Goal: Transaction & Acquisition: Purchase product/service

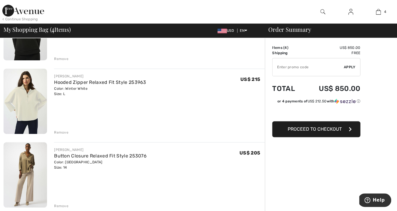
scroll to position [93, 0]
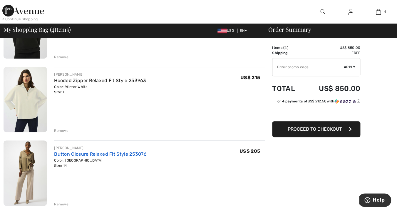
click at [74, 154] on link "Button Closure Relaxed Fit Style 253076" at bounding box center [100, 154] width 93 height 6
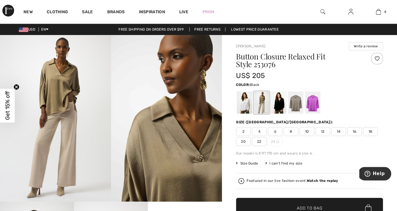
click at [280, 104] on div at bounding box center [278, 102] width 15 height 22
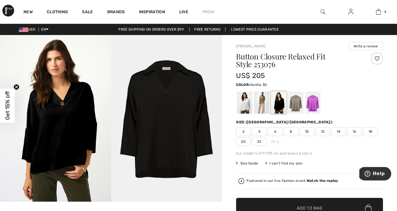
click at [248, 106] on div at bounding box center [244, 102] width 15 height 22
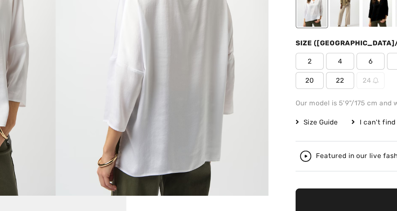
scroll to position [44, 0]
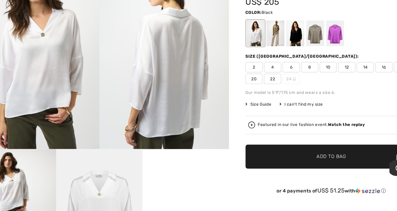
click at [282, 57] on div at bounding box center [278, 58] width 15 height 22
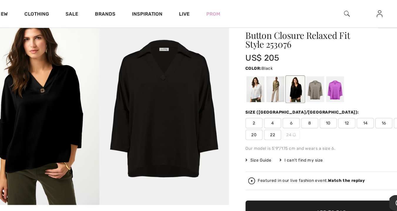
scroll to position [26, 0]
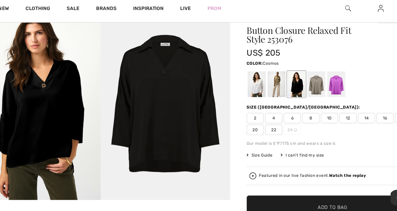
click at [313, 74] on div at bounding box center [312, 77] width 15 height 22
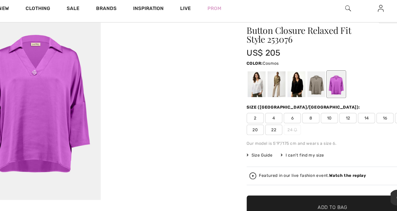
click at [351, 11] on img at bounding box center [350, 11] width 5 height 7
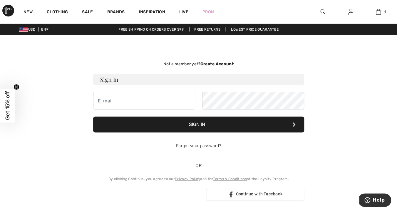
click at [367, 90] on div "Not a member yet? Create Account Sign In Sign In Forgot your password? OR" at bounding box center [199, 130] width 390 height 163
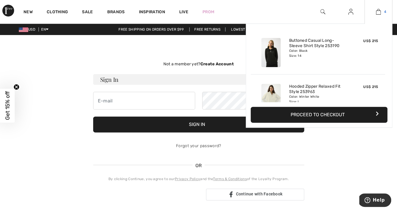
click at [378, 13] on img at bounding box center [378, 11] width 5 height 7
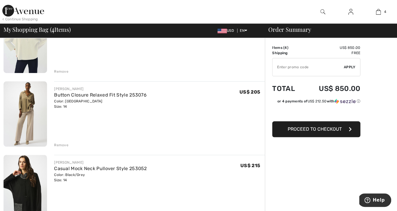
scroll to position [153, 0]
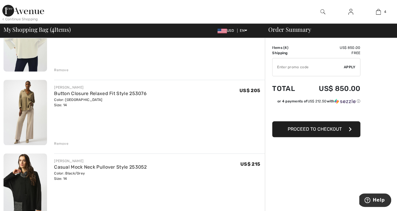
click at [64, 142] on div "Remove" at bounding box center [61, 143] width 14 height 5
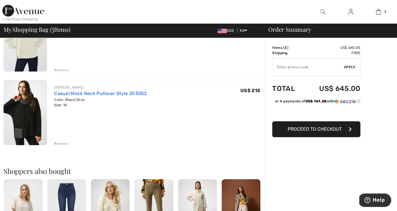
click at [98, 94] on link "Casual Mock Neck Pullover Style 253052" at bounding box center [100, 93] width 93 height 6
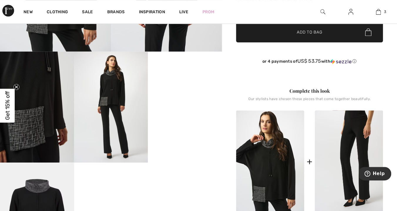
scroll to position [151, 0]
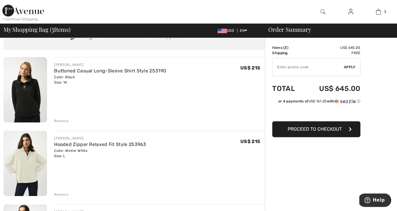
scroll to position [29, 0]
click at [104, 143] on link "Hooded Zipper Relaxed Fit Style 253963" at bounding box center [100, 145] width 92 height 6
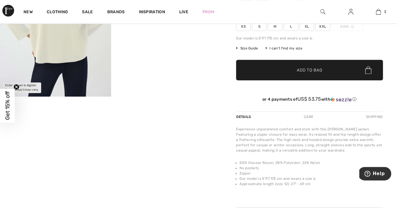
scroll to position [105, 0]
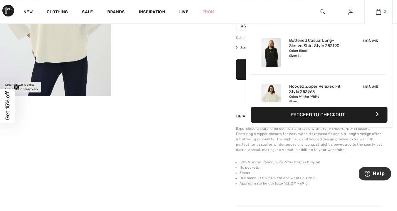
click at [377, 11] on img at bounding box center [378, 11] width 5 height 7
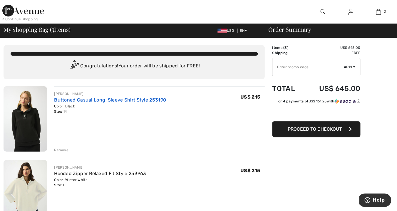
click at [144, 100] on link "Buttoned Casual Long-Sleeve Shirt Style 253190" at bounding box center [110, 100] width 112 height 6
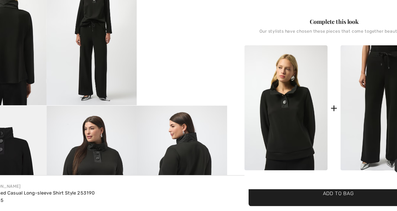
scroll to position [189, 0]
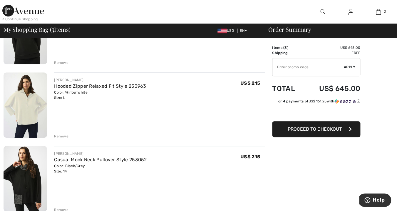
scroll to position [95, 0]
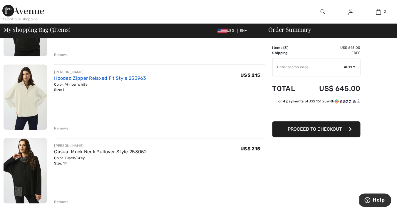
click at [120, 77] on link "Hooded Zipper Relaxed Fit Style 253963" at bounding box center [100, 78] width 92 height 6
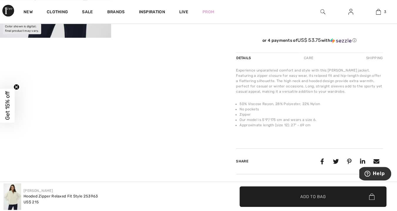
scroll to position [163, 0]
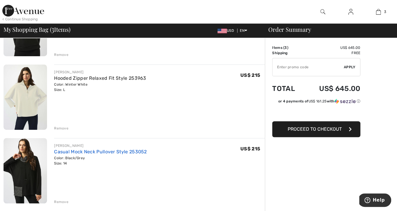
click at [114, 150] on link "Casual Mock Neck Pullover Style 253052" at bounding box center [100, 152] width 93 height 6
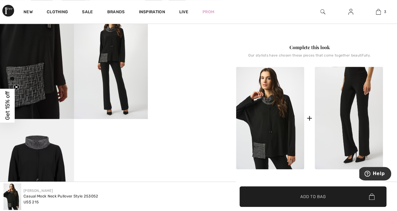
scroll to position [193, 0]
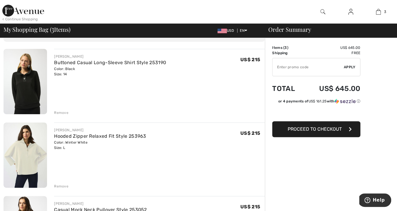
scroll to position [36, 0]
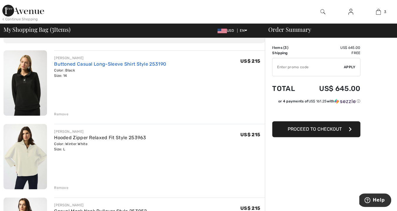
click at [97, 65] on link "Buttoned Casual Long-Sleeve Shirt Style 253190" at bounding box center [110, 64] width 112 height 6
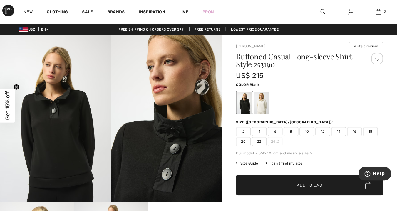
click at [155, 150] on img at bounding box center [166, 118] width 111 height 166
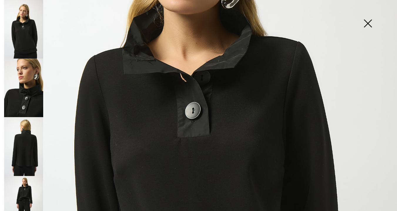
scroll to position [160, 0]
click at [28, 91] on img at bounding box center [23, 87] width 39 height 58
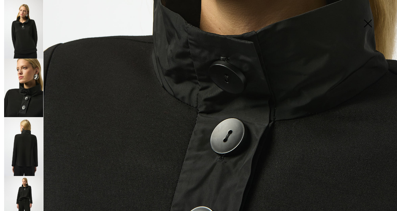
scroll to position [270, 0]
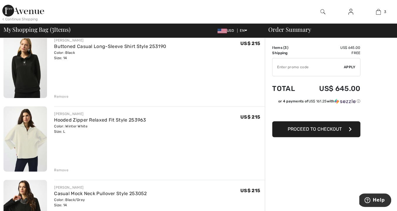
scroll to position [51, 0]
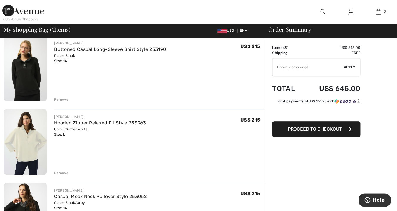
click at [344, 131] on button "Proceed to Checkout" at bounding box center [316, 129] width 88 height 16
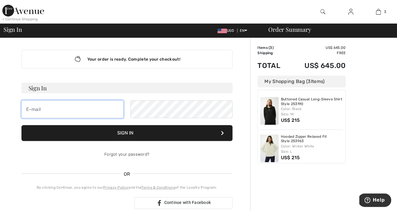
click at [83, 113] on input "email" at bounding box center [72, 109] width 102 height 18
type input "[EMAIL_ADDRESS][DOMAIN_NAME]"
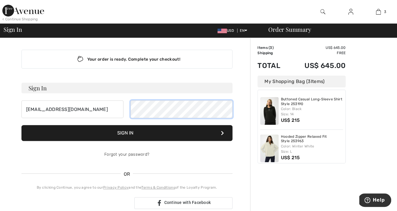
click at [21, 125] on button "Sign In" at bounding box center [126, 133] width 211 height 16
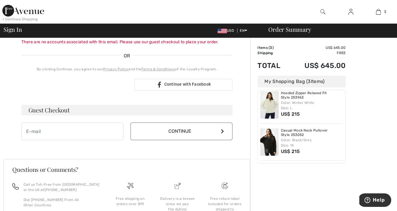
scroll to position [127, 0]
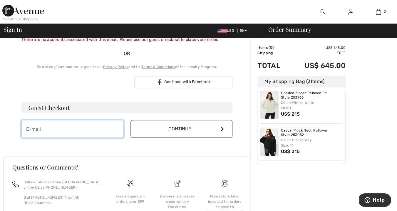
click at [101, 130] on input "email" at bounding box center [72, 129] width 102 height 18
type input "gmaling@comcast.net"
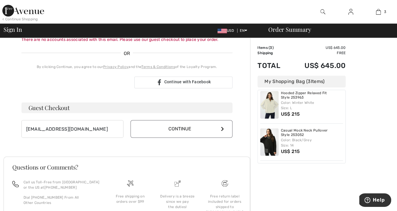
click at [191, 127] on button "Continue" at bounding box center [181, 129] width 102 height 18
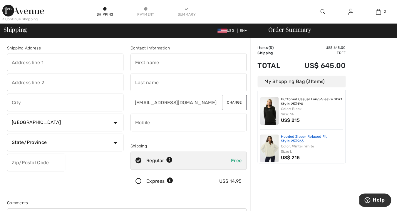
scroll to position [43, 0]
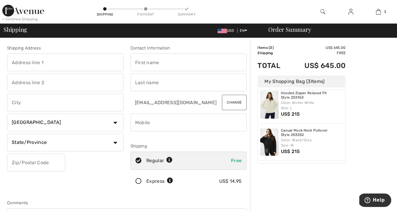
click at [90, 62] on input "text" at bounding box center [65, 62] width 116 height 18
type input "[STREET_ADDRESS][PERSON_NAME]"
type input "[GEOGRAPHIC_DATA]"
select select "US"
type input "60045-2767"
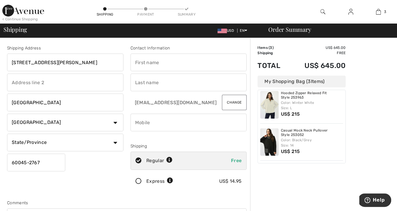
type input "[PERSON_NAME]"
type input "Maling"
type input "8479170853"
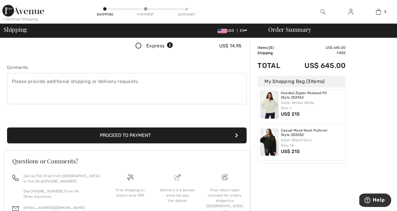
scroll to position [132, 0]
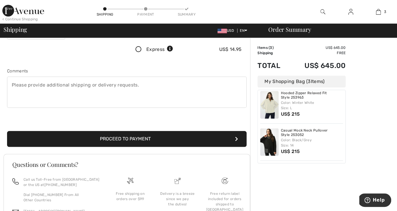
click at [171, 137] on button "Proceed to Payment" at bounding box center [126, 139] width 239 height 16
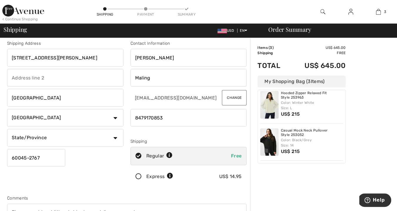
scroll to position [3, 0]
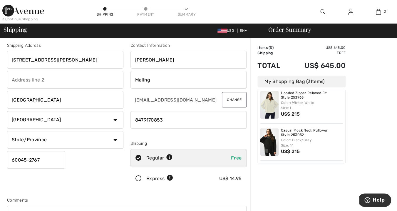
click at [7, 131] on select "State/Province Alabama Alaska American Samoa Arizona Arkansas California Colora…" at bounding box center [65, 140] width 116 height 18
select select "IL"
click option "Illinois" at bounding box center [0, 0] width 0 height 0
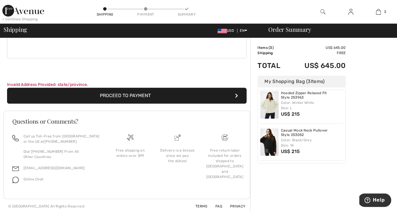
scroll to position [182, 0]
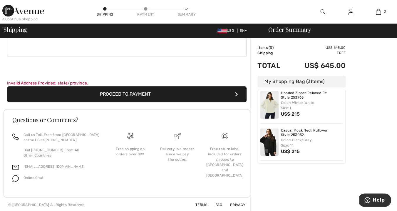
click at [182, 91] on button "Proceed to Payment" at bounding box center [126, 94] width 239 height 16
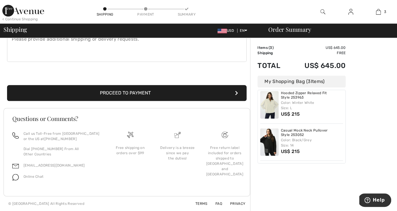
scroll to position [176, 0]
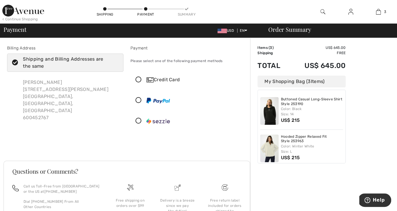
click at [139, 79] on icon at bounding box center [139, 80] width 16 height 6
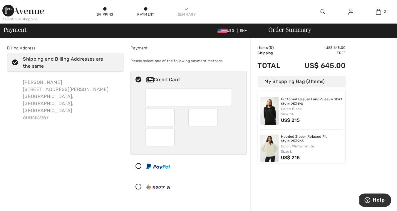
click at [208, 149] on div at bounding box center [188, 151] width 87 height 6
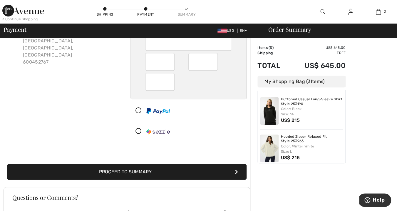
scroll to position [64, 0]
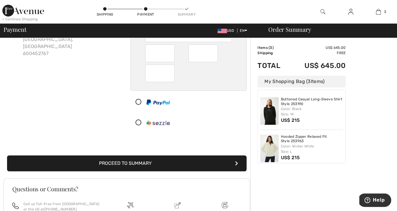
click at [175, 162] on button "Proceed to Summary" at bounding box center [126, 163] width 239 height 16
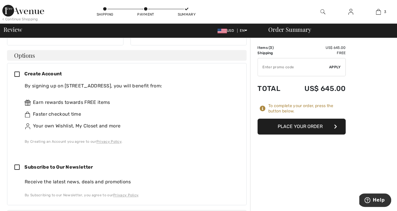
scroll to position [149, 0]
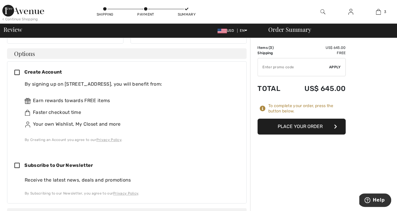
click at [16, 70] on icon at bounding box center [19, 73] width 10 height 6
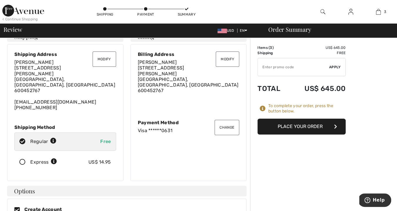
scroll to position [0, 0]
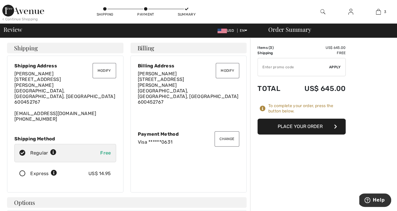
click at [298, 127] on button "Place Your Order" at bounding box center [301, 126] width 88 height 16
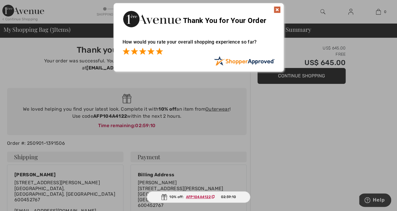
click at [160, 51] on span at bounding box center [159, 51] width 7 height 7
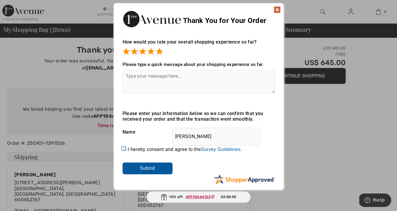
click at [278, 8] on img at bounding box center [277, 9] width 7 height 7
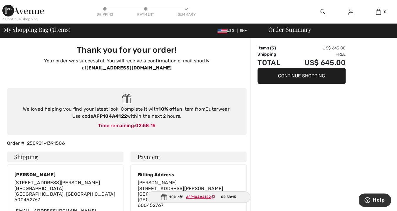
click at [29, 9] on img at bounding box center [23, 11] width 42 height 12
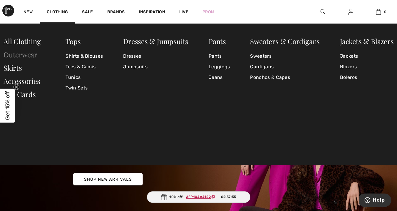
click at [25, 55] on link "Outerwear" at bounding box center [21, 54] width 34 height 9
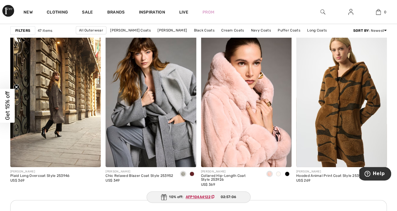
scroll to position [566, 0]
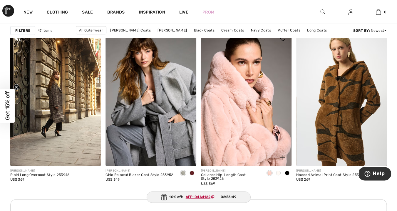
click at [288, 171] on span at bounding box center [287, 172] width 5 height 5
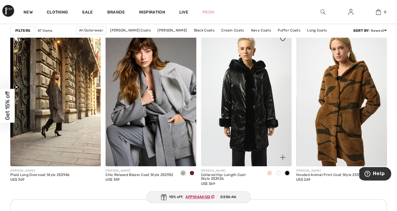
click at [273, 130] on img at bounding box center [246, 98] width 90 height 136
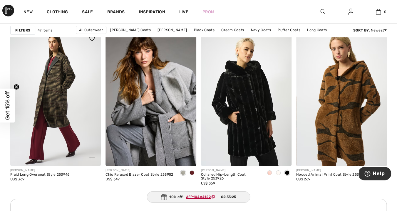
click at [65, 121] on img at bounding box center [55, 98] width 90 height 136
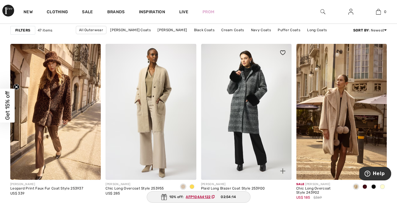
scroll to position [784, 0]
click at [245, 118] on img at bounding box center [246, 112] width 90 height 136
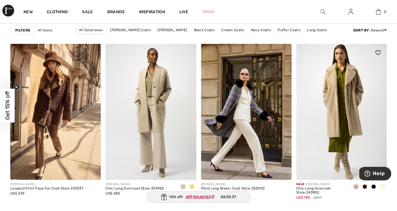
click at [356, 143] on img at bounding box center [341, 112] width 90 height 136
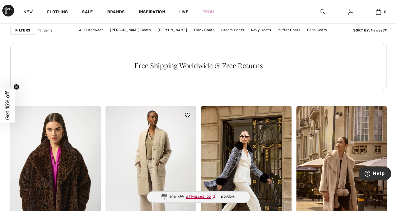
scroll to position [722, 0]
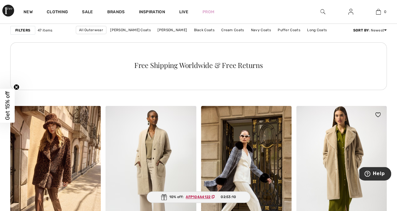
click at [345, 192] on img at bounding box center [341, 174] width 90 height 136
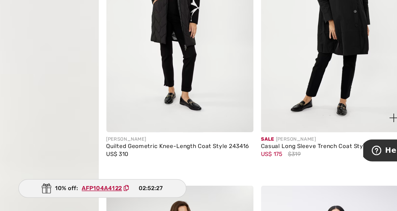
scroll to position [1389, 0]
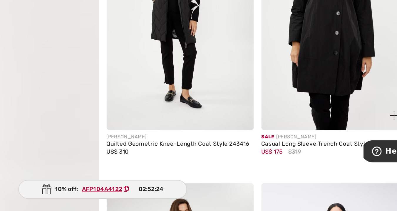
click at [343, 128] on img at bounding box center [341, 92] width 90 height 136
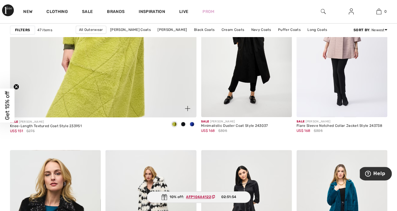
scroll to position [1602, 0]
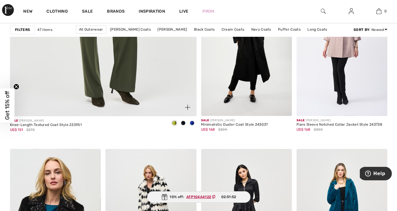
click at [192, 122] on span at bounding box center [192, 123] width 5 height 5
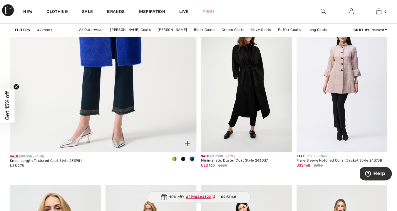
scroll to position [1583, 0]
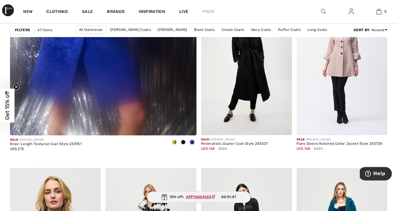
click at [184, 141] on span at bounding box center [183, 142] width 5 height 5
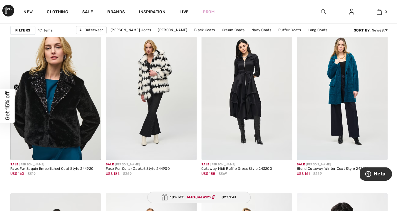
scroll to position [1717, 0]
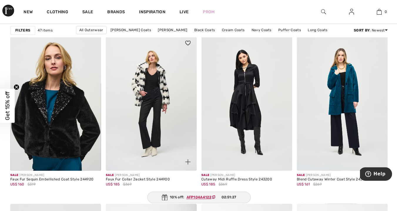
click at [160, 120] on img at bounding box center [150, 102] width 90 height 136
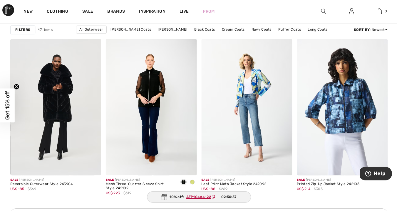
scroll to position [1881, 0]
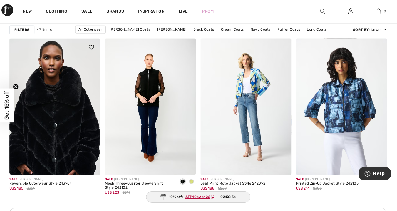
click at [64, 121] on img at bounding box center [55, 107] width 90 height 136
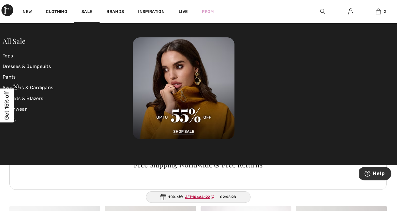
scroll to position [1948, 0]
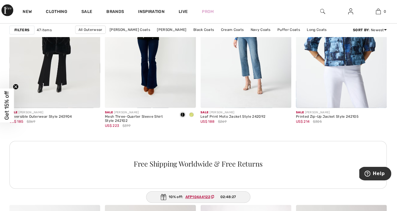
click at [90, 176] on div "Free Shipping Worldwide & Free Returns" at bounding box center [198, 165] width 376 height 48
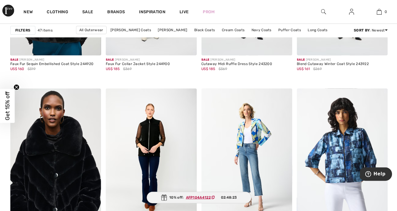
scroll to position [1831, 0]
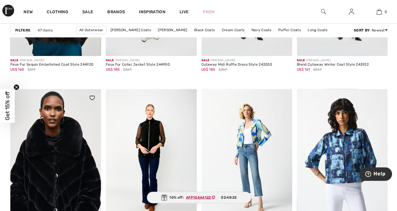
click at [86, 167] on img at bounding box center [55, 157] width 90 height 136
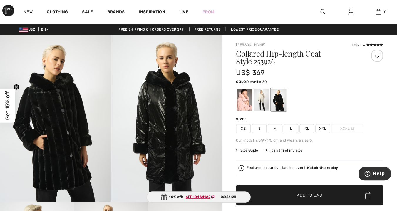
click at [263, 96] on div at bounding box center [261, 99] width 15 height 22
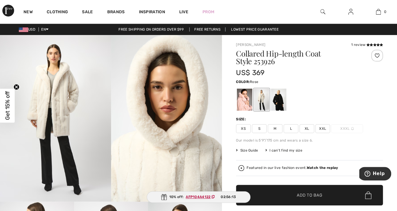
click at [244, 98] on div at bounding box center [244, 99] width 15 height 22
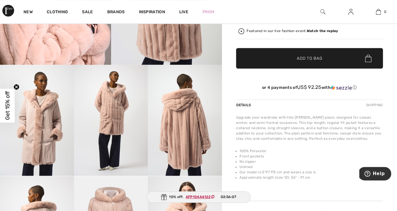
scroll to position [138, 0]
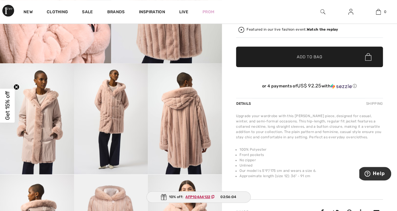
click at [52, 153] on img at bounding box center [37, 118] width 74 height 111
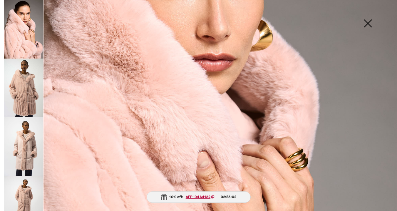
scroll to position [335, 0]
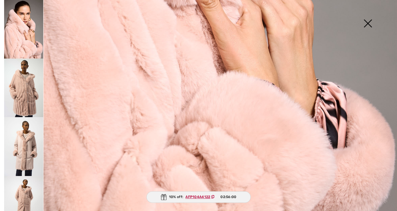
click at [24, 160] on img at bounding box center [23, 146] width 39 height 58
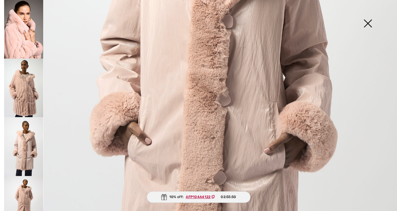
scroll to position [239, 0]
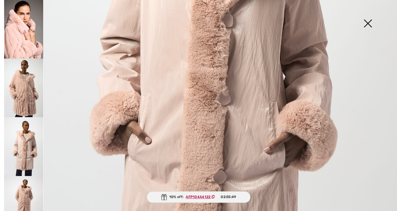
click at [29, 93] on img at bounding box center [23, 87] width 39 height 58
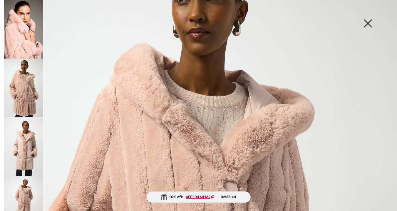
scroll to position [67, 0]
click at [368, 20] on img at bounding box center [367, 24] width 29 height 30
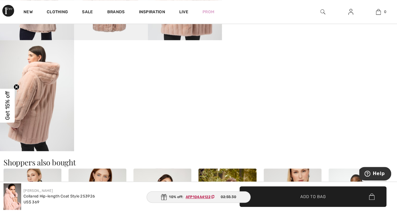
scroll to position [381, 0]
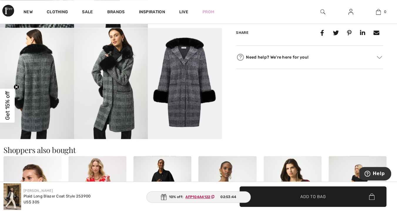
scroll to position [282, 0]
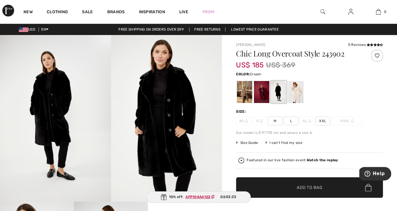
click at [296, 96] on div at bounding box center [295, 92] width 15 height 22
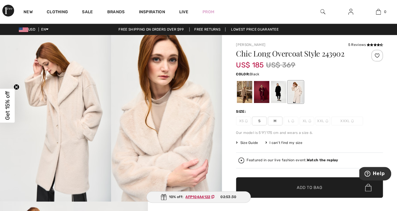
click at [285, 96] on div at bounding box center [278, 92] width 15 height 22
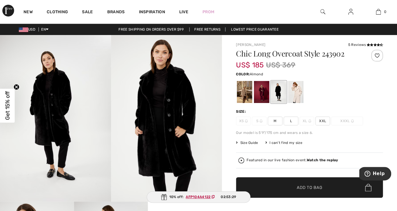
click at [244, 94] on div at bounding box center [244, 92] width 15 height 22
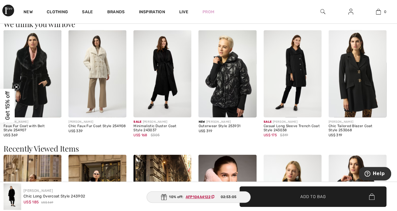
scroll to position [489, 0]
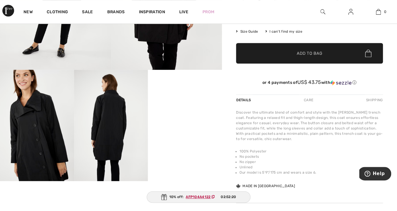
scroll to position [133, 0]
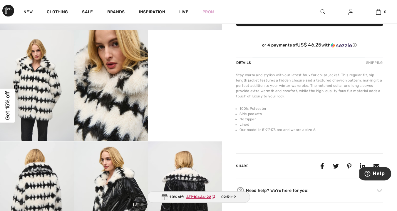
click at [51, 95] on img at bounding box center [37, 85] width 74 height 111
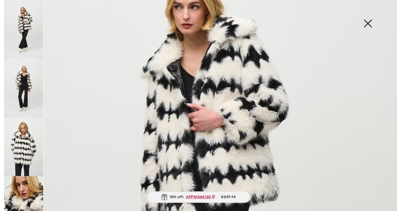
scroll to position [98, 0]
click at [28, 147] on img at bounding box center [23, 146] width 39 height 58
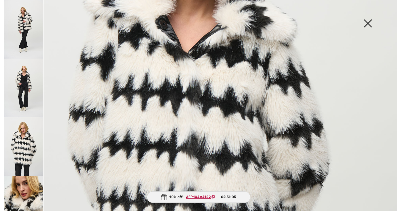
scroll to position [151, 0]
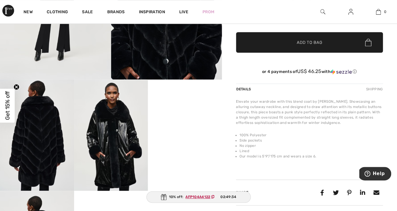
scroll to position [126, 0]
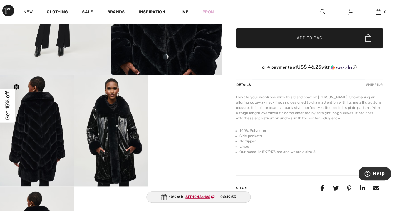
click at [125, 162] on img at bounding box center [111, 130] width 74 height 111
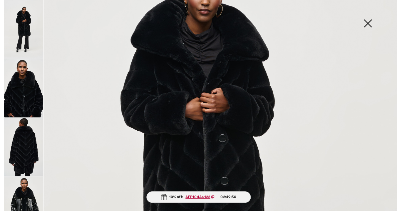
scroll to position [114, 0]
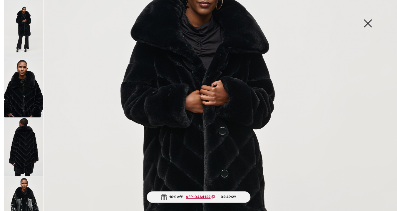
click at [29, 99] on img at bounding box center [23, 88] width 39 height 59
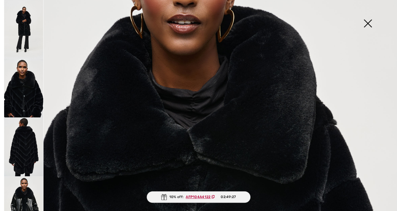
click at [26, 149] on img at bounding box center [23, 146] width 39 height 59
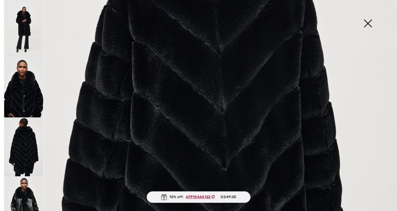
scroll to position [169, 0]
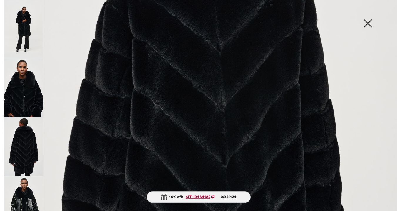
click at [28, 200] on img at bounding box center [23, 205] width 39 height 59
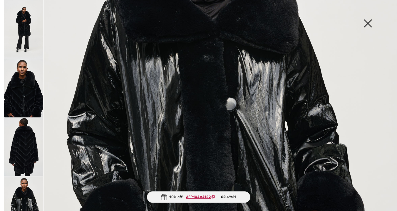
click at [369, 21] on img at bounding box center [367, 24] width 29 height 30
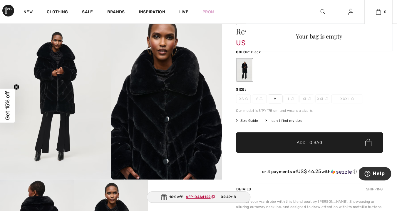
scroll to position [0, 0]
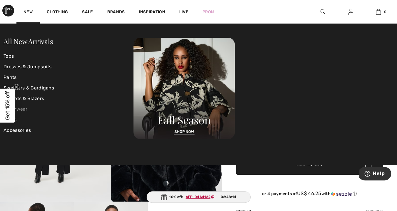
click at [23, 110] on link "Outerwear" at bounding box center [69, 109] width 130 height 11
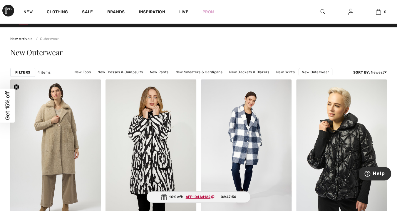
scroll to position [5, 0]
